Goal: Task Accomplishment & Management: Manage account settings

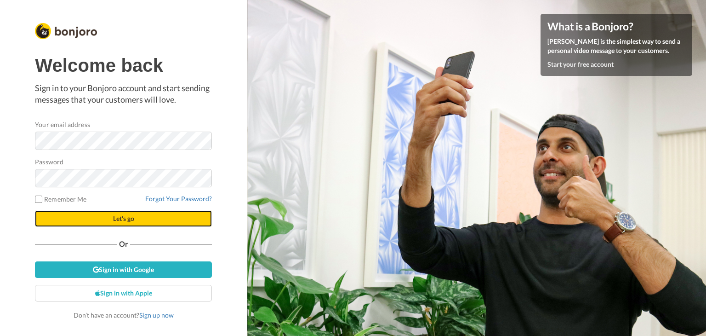
click at [171, 215] on button "Let's go" at bounding box center [123, 218] width 177 height 17
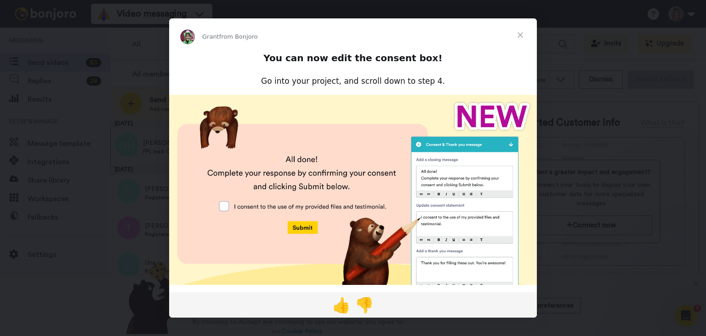
click at [519, 34] on span "Close" at bounding box center [520, 34] width 33 height 33
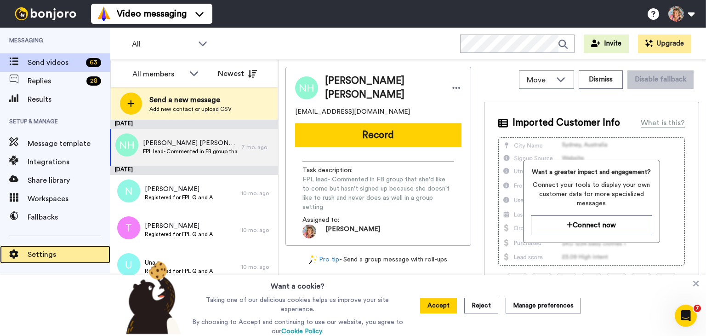
click at [46, 256] on span "Settings" at bounding box center [69, 254] width 83 height 11
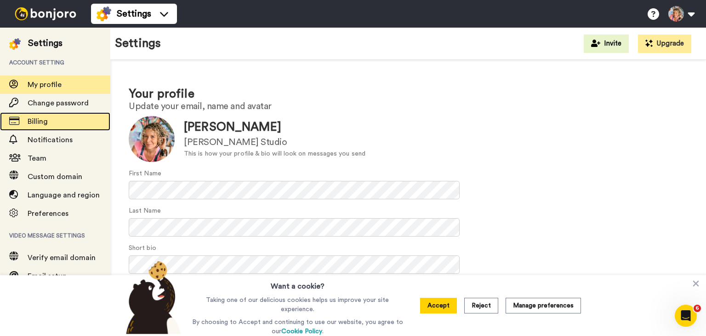
click at [55, 120] on span "Billing" at bounding box center [69, 121] width 83 height 11
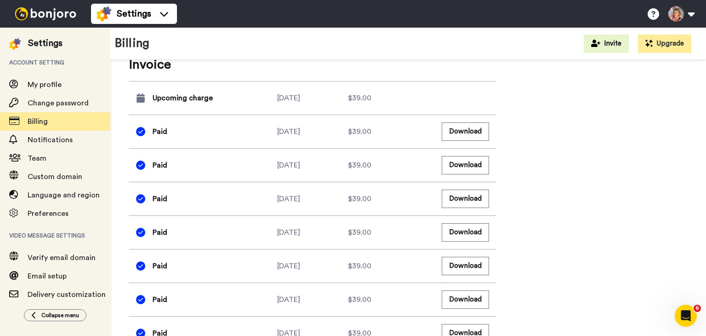
scroll to position [598, 0]
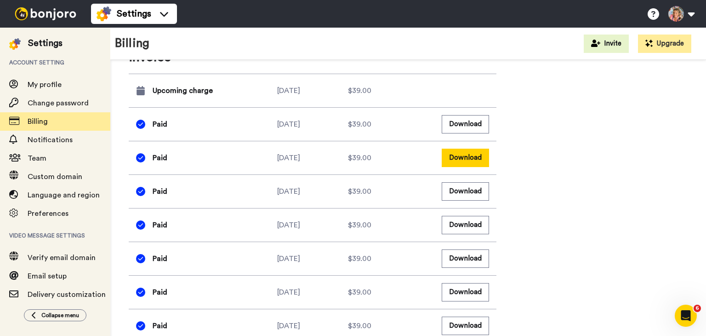
click at [480, 158] on button "Download" at bounding box center [465, 158] width 47 height 18
click at [482, 126] on button "Download" at bounding box center [465, 124] width 47 height 18
click at [694, 17] on button at bounding box center [681, 14] width 35 height 20
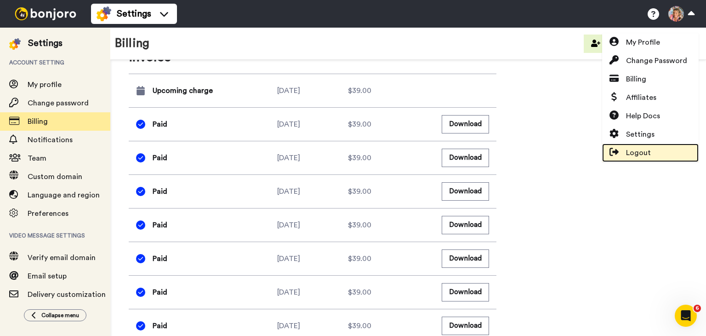
click at [647, 155] on span "Logout" at bounding box center [638, 152] width 25 height 11
